Goal: Information Seeking & Learning: Learn about a topic

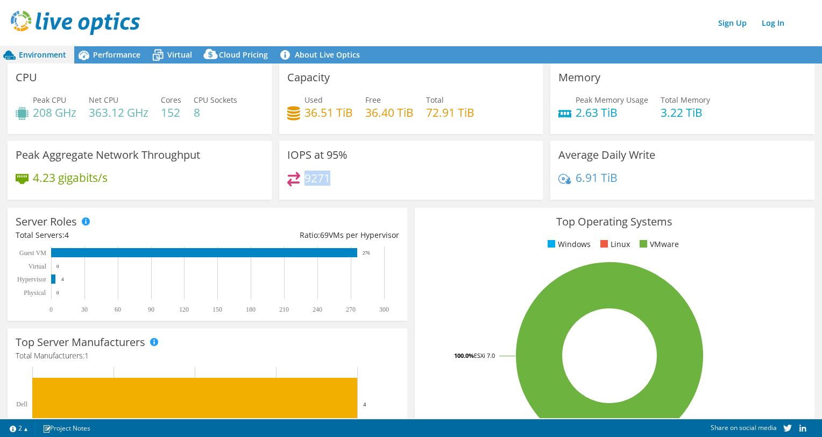
drag, startPoint x: 302, startPoint y: 179, endPoint x: 329, endPoint y: 185, distance: 28.2
click at [329, 185] on div "9271" at bounding box center [411, 183] width 248 height 23
drag, startPoint x: 32, startPoint y: 178, endPoint x: 106, endPoint y: 183, distance: 74.5
click at [106, 183] on div "4.23 gigabits/s" at bounding box center [62, 178] width 92 height 12
drag, startPoint x: 611, startPoint y: 178, endPoint x: 571, endPoint y: 182, distance: 40.6
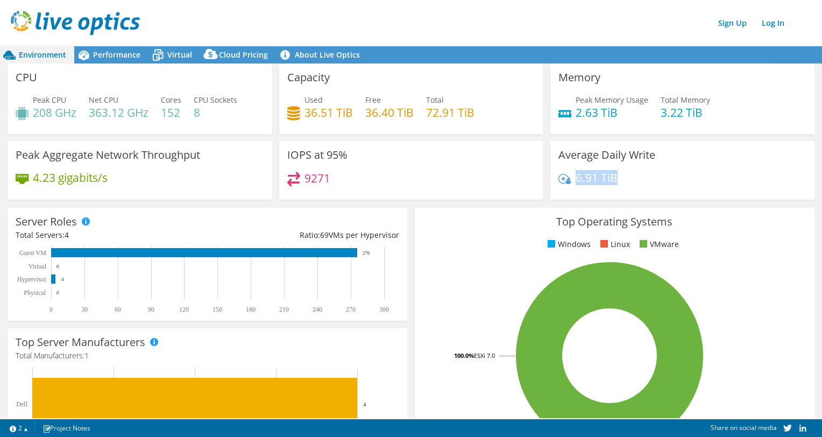
click at [576, 182] on h4 "6.91 TiB" at bounding box center [597, 178] width 42 height 12
drag, startPoint x: 300, startPoint y: 111, endPoint x: 330, endPoint y: 113, distance: 30.2
click at [330, 113] on div "Used 36.51 TiB" at bounding box center [320, 106] width 66 height 24
drag, startPoint x: 330, startPoint y: 113, endPoint x: 363, endPoint y: 114, distance: 32.3
click at [365, 114] on h4 "36.40 TiB" at bounding box center [389, 113] width 48 height 12
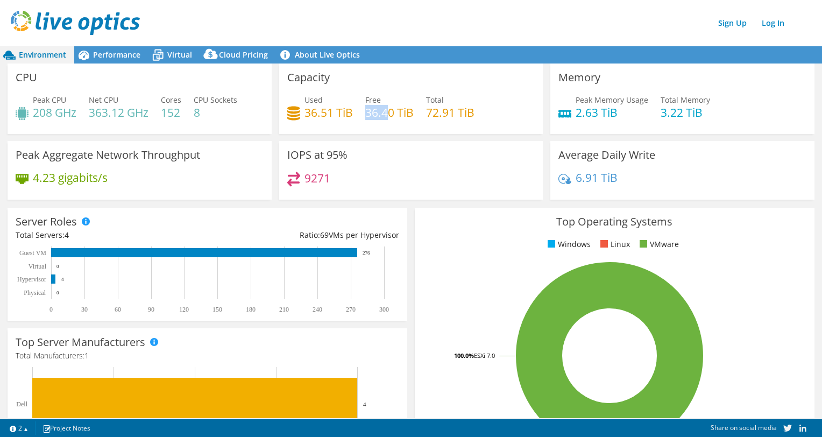
drag, startPoint x: 363, startPoint y: 114, endPoint x: 386, endPoint y: 115, distance: 23.7
click at [386, 115] on h4 "36.40 TiB" at bounding box center [389, 113] width 48 height 12
drag, startPoint x: 386, startPoint y: 115, endPoint x: 423, endPoint y: 111, distance: 37.4
click at [426, 111] on h4 "72.91 TiB" at bounding box center [450, 113] width 48 height 12
drag, startPoint x: 424, startPoint y: 110, endPoint x: 450, endPoint y: 112, distance: 26.5
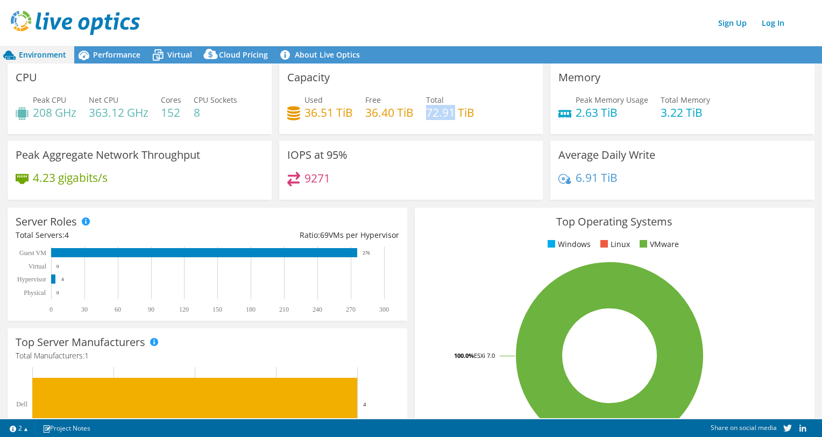
click at [450, 112] on h4 "72.91 TiB" at bounding box center [450, 113] width 48 height 12
drag, startPoint x: 164, startPoint y: 114, endPoint x: 192, endPoint y: 116, distance: 28.1
click at [192, 116] on div "Peak CPU 208 GHz Net CPU 363.12 GHz Cores 152 CPU Sockets 8" at bounding box center [140, 111] width 248 height 35
click at [122, 55] on span "Performance" at bounding box center [116, 55] width 47 height 10
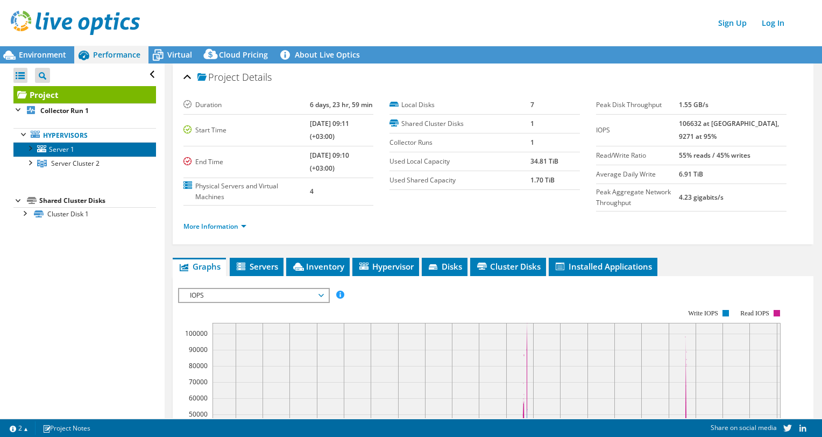
click at [51, 147] on span "Server 1" at bounding box center [61, 149] width 25 height 9
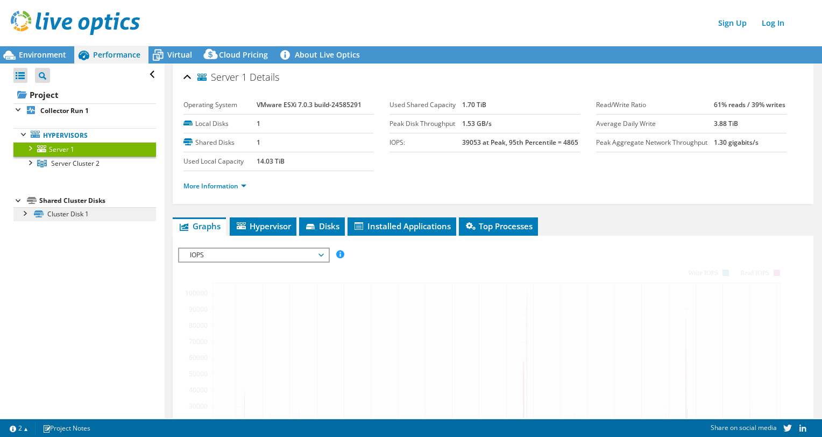
drag, startPoint x: 61, startPoint y: 165, endPoint x: 65, endPoint y: 211, distance: 46.4
click at [61, 165] on span "Server Cluster 2" at bounding box center [75, 163] width 48 height 9
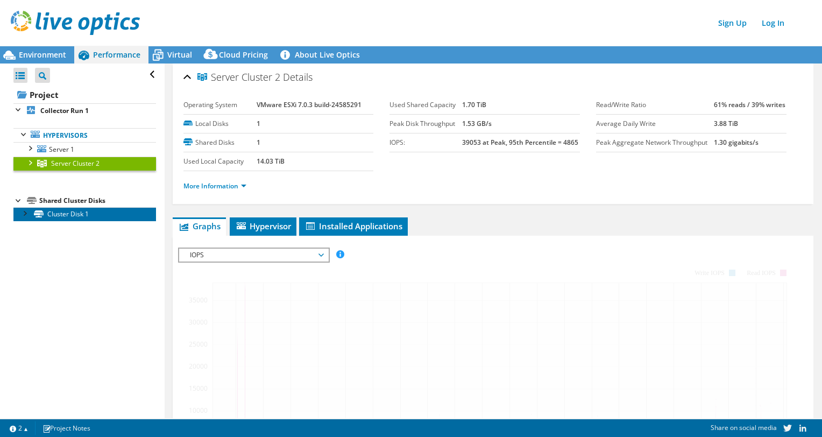
click at [65, 211] on link "Cluster Disk 1" at bounding box center [84, 214] width 143 height 14
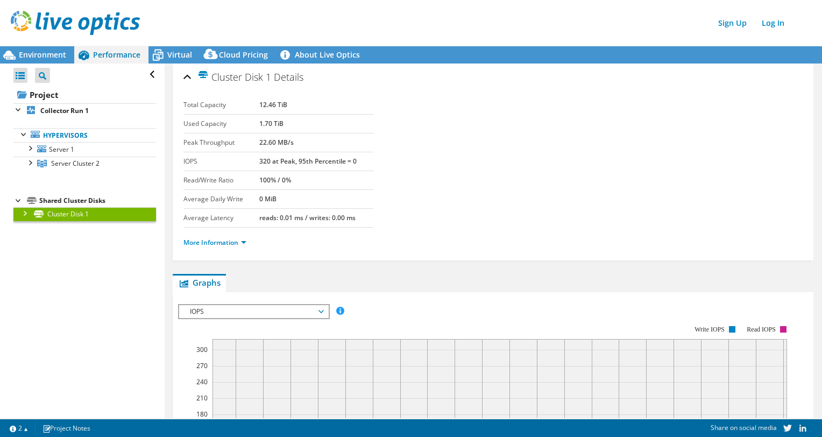
click at [25, 213] on div at bounding box center [24, 212] width 11 height 11
click at [74, 139] on link "Hypervisors" at bounding box center [84, 135] width 143 height 14
click at [65, 133] on link "Hypervisors" at bounding box center [84, 135] width 143 height 14
click at [180, 52] on span "Virtual" at bounding box center [179, 55] width 25 height 10
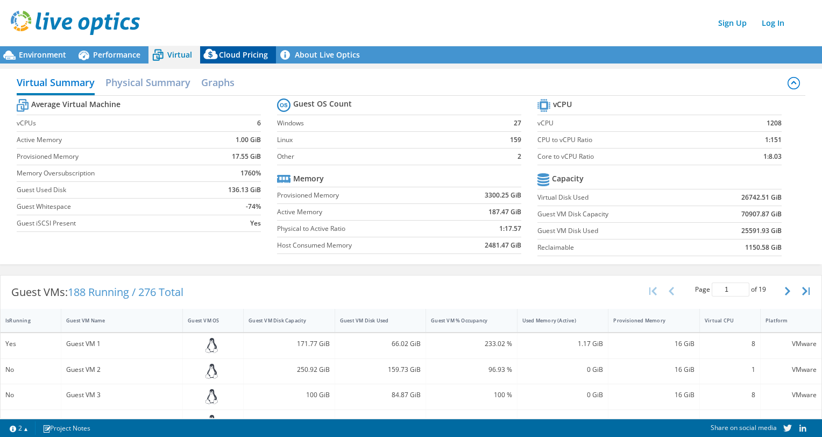
click at [245, 58] on span "Cloud Pricing" at bounding box center [243, 55] width 49 height 10
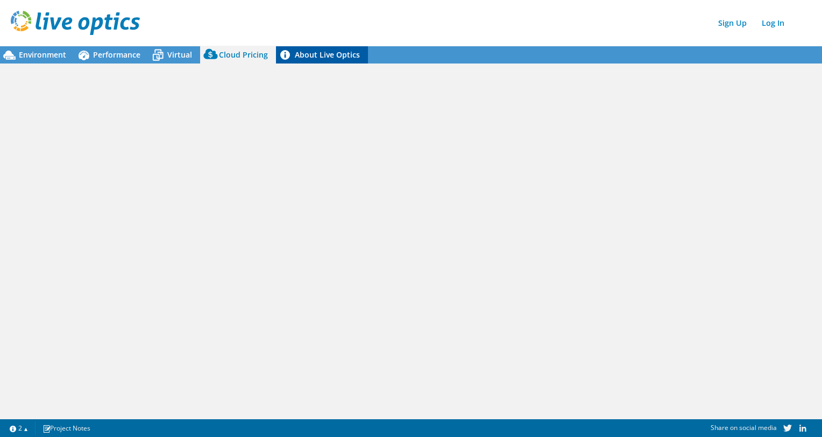
click at [324, 60] on link "About Live Optics" at bounding box center [322, 54] width 92 height 17
click at [179, 55] on span "Virtual" at bounding box center [179, 55] width 25 height 10
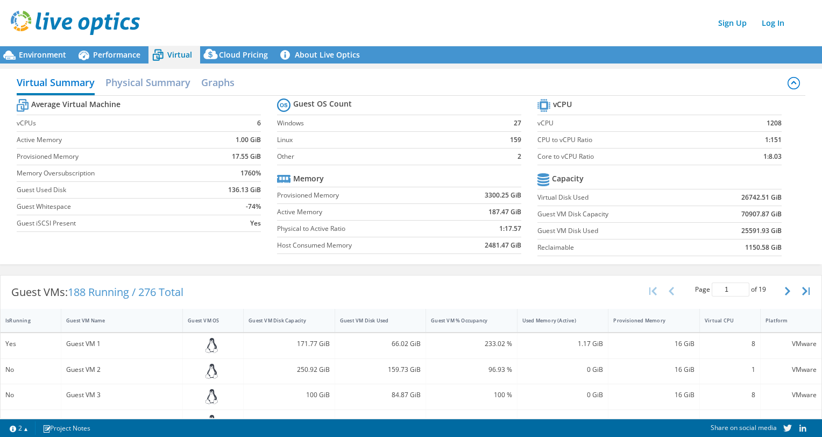
scroll to position [251, 0]
